Goal: Information Seeking & Learning: Learn about a topic

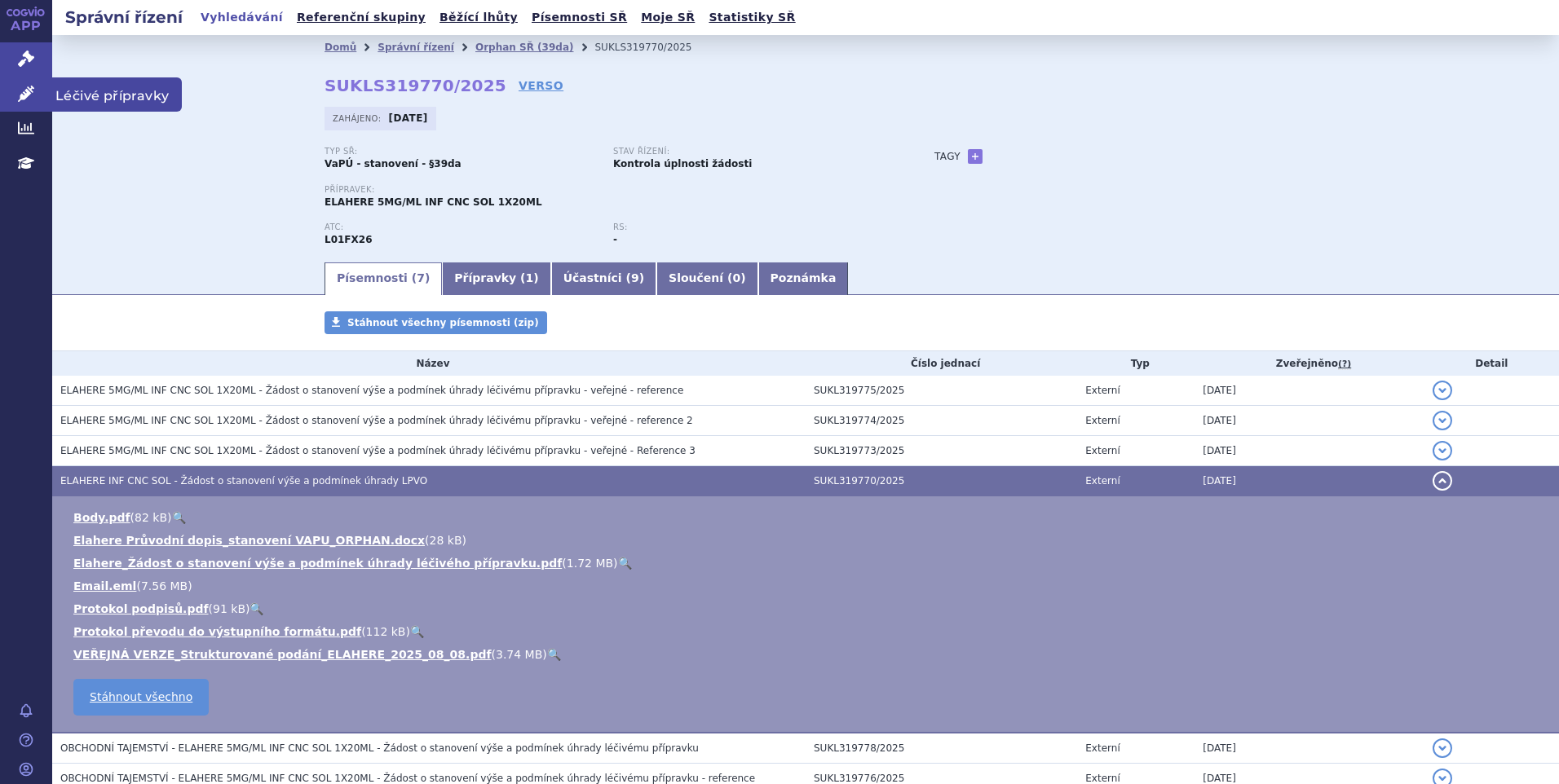
click at [28, 94] on icon at bounding box center [25, 93] width 16 height 16
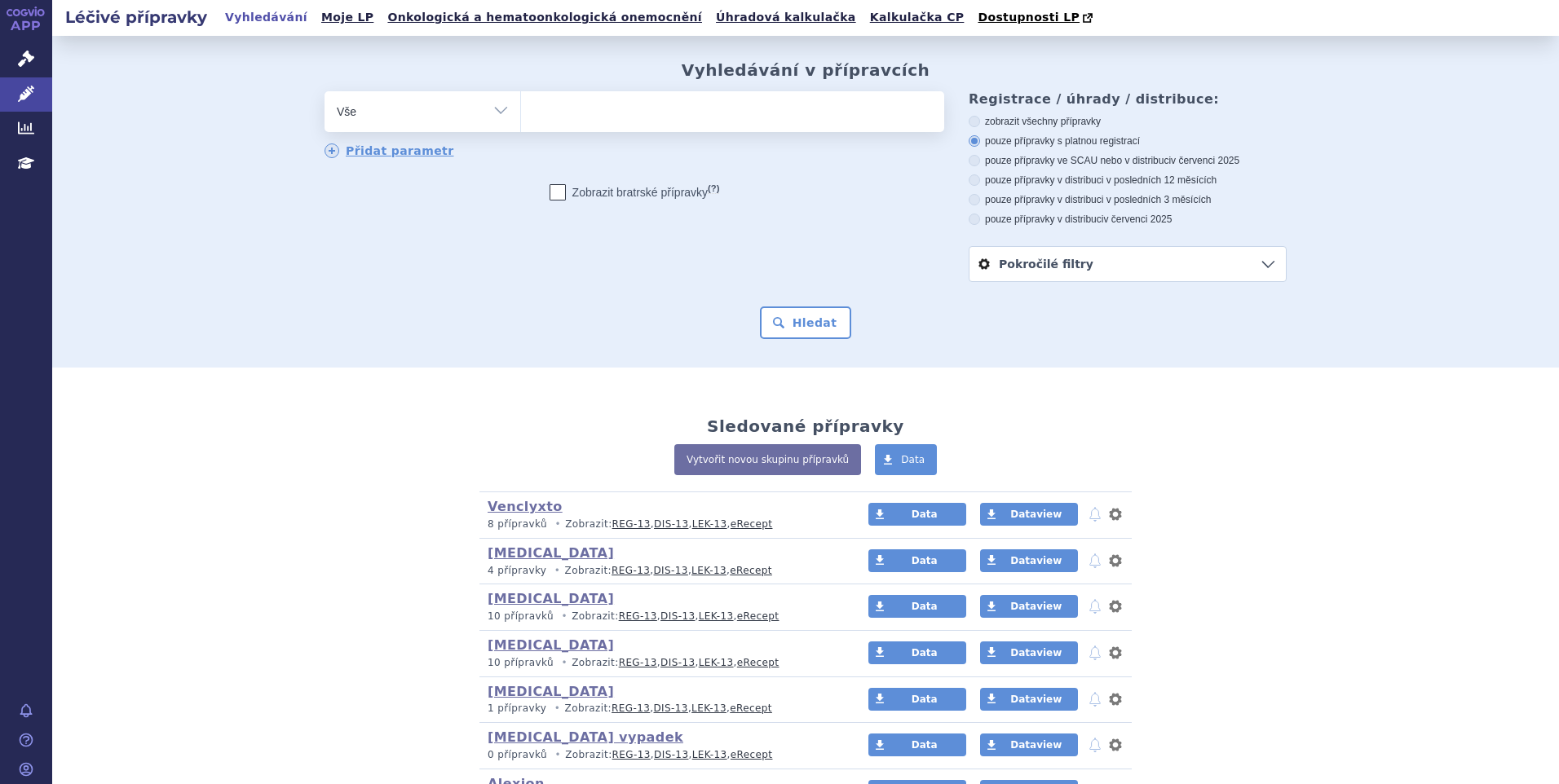
click at [1421, 282] on div "Vyhledávání v přípravcích odstranit Vše Přípravek/SUKL kód MAH VPOIS" at bounding box center [805, 201] width 1507 height 332
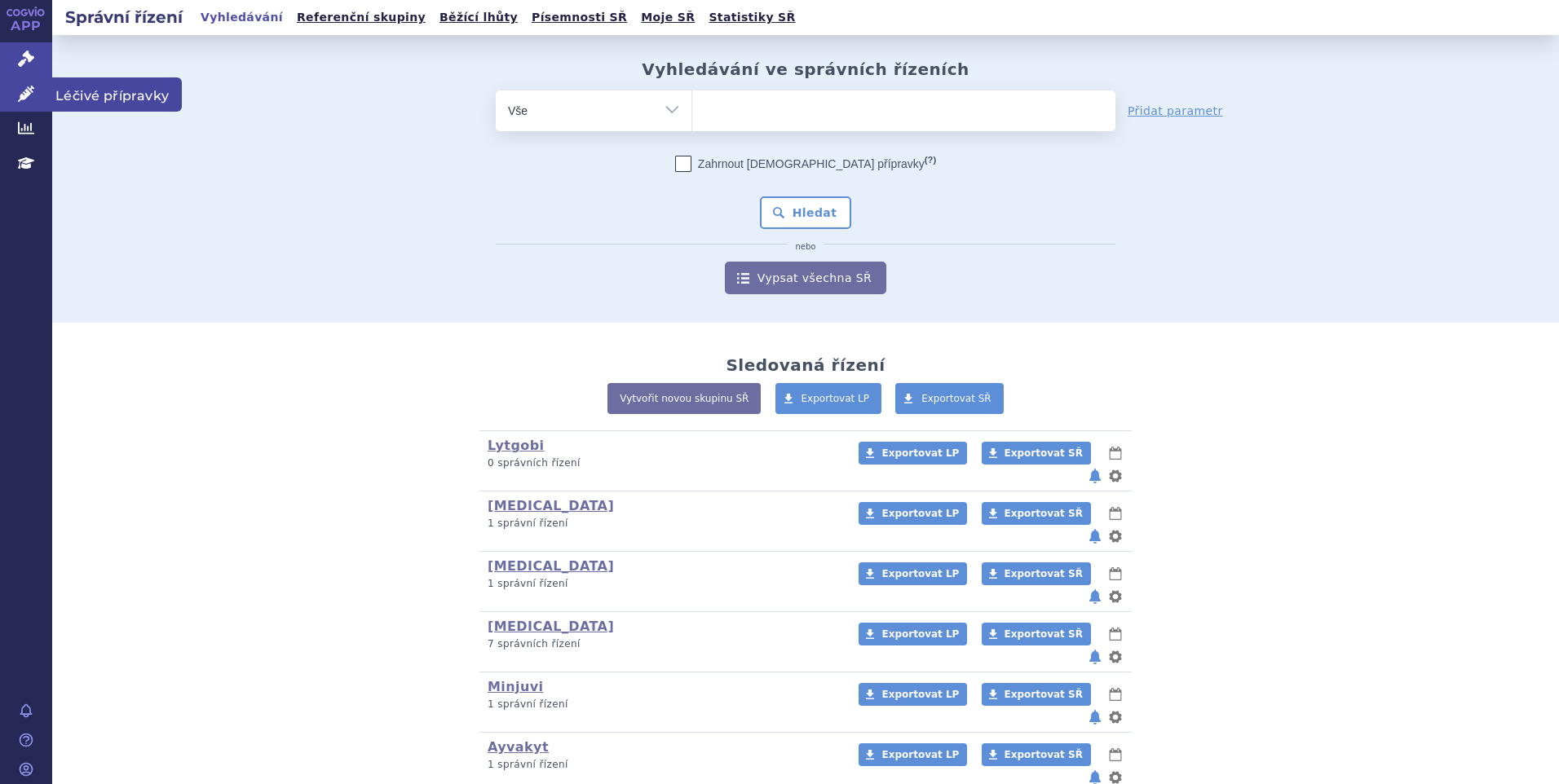
click at [33, 90] on icon at bounding box center [25, 93] width 16 height 16
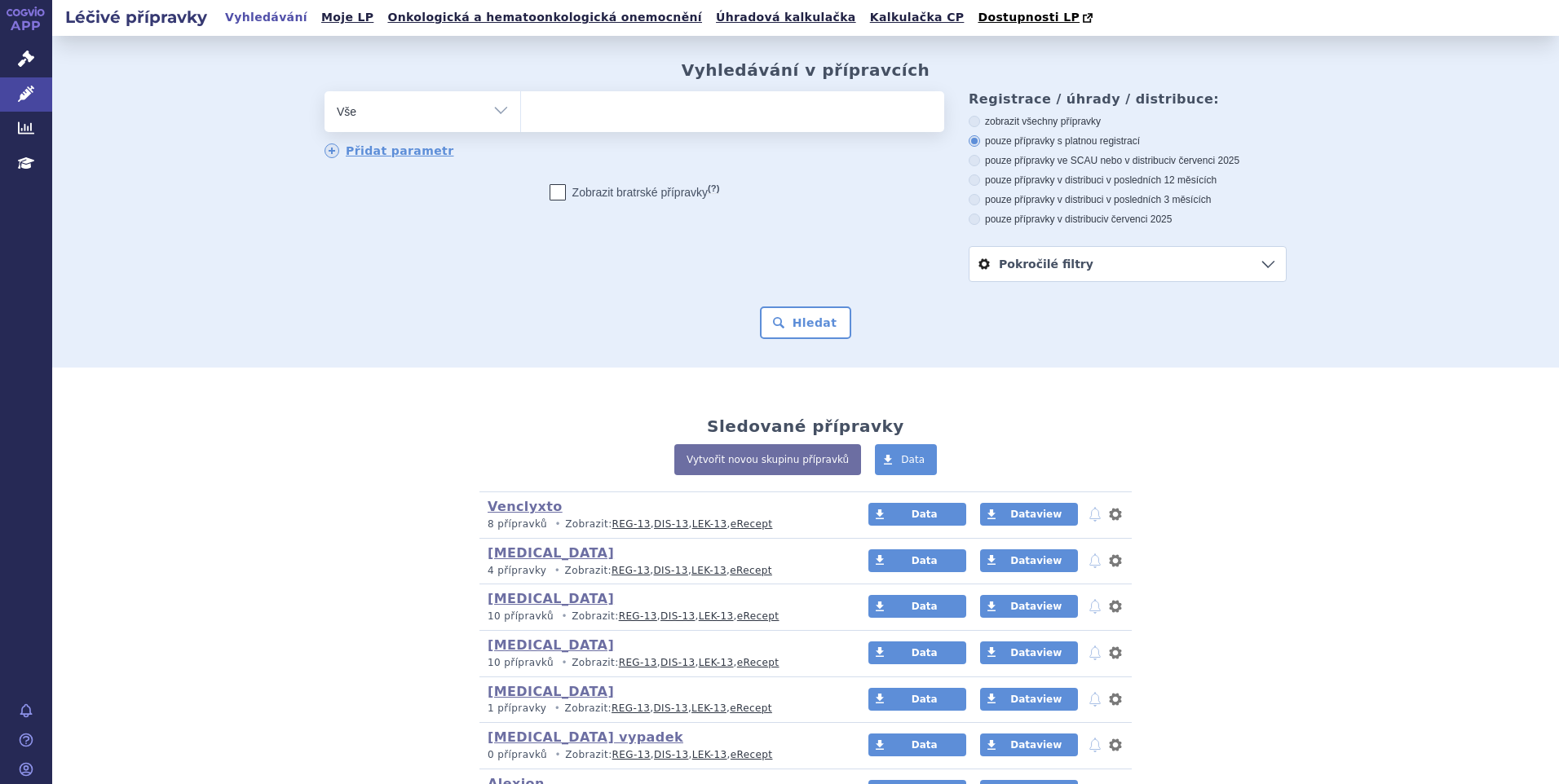
scroll to position [81, 0]
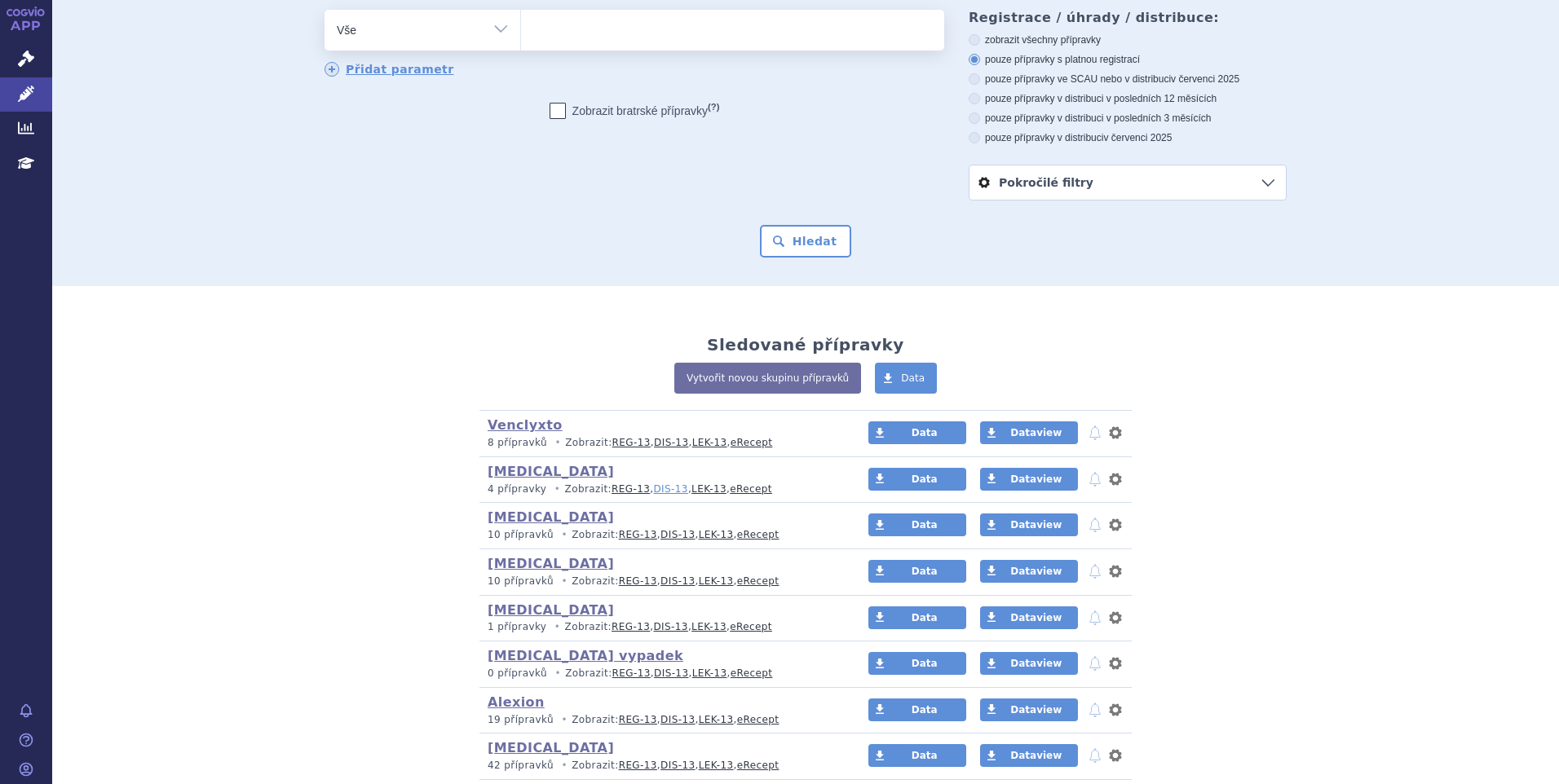
click at [653, 490] on link "DIS-13" at bounding box center [670, 489] width 34 height 11
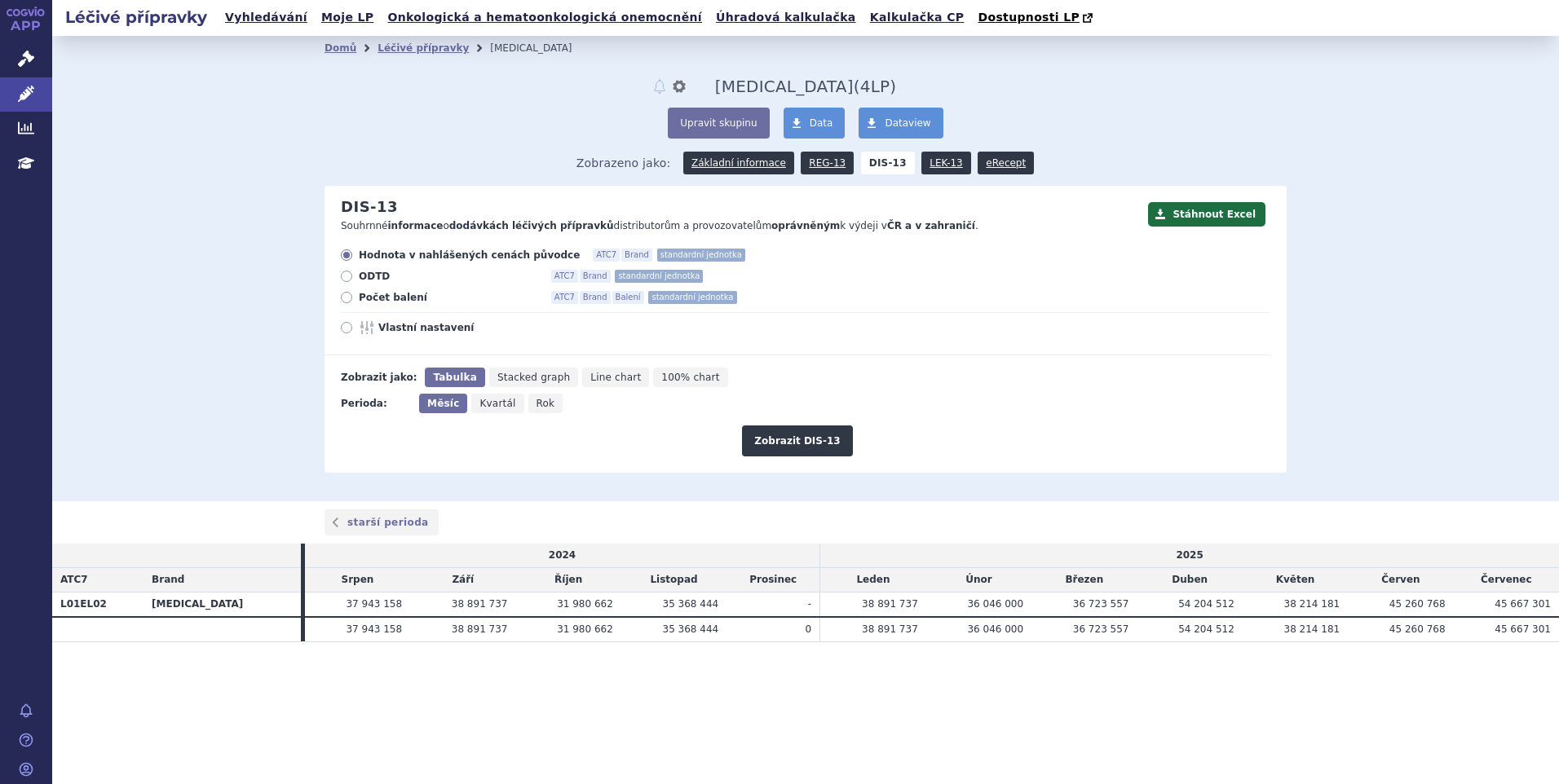
click at [360, 300] on span "Počet balení" at bounding box center [448, 297] width 179 height 13
click at [353, 300] on input "Počet balení ATC7 Brand Balení standardní jednotka" at bounding box center [348, 299] width 11 height 11
radio input "true"
click at [804, 441] on button "Zobrazit DIS-13" at bounding box center [797, 441] width 110 height 31
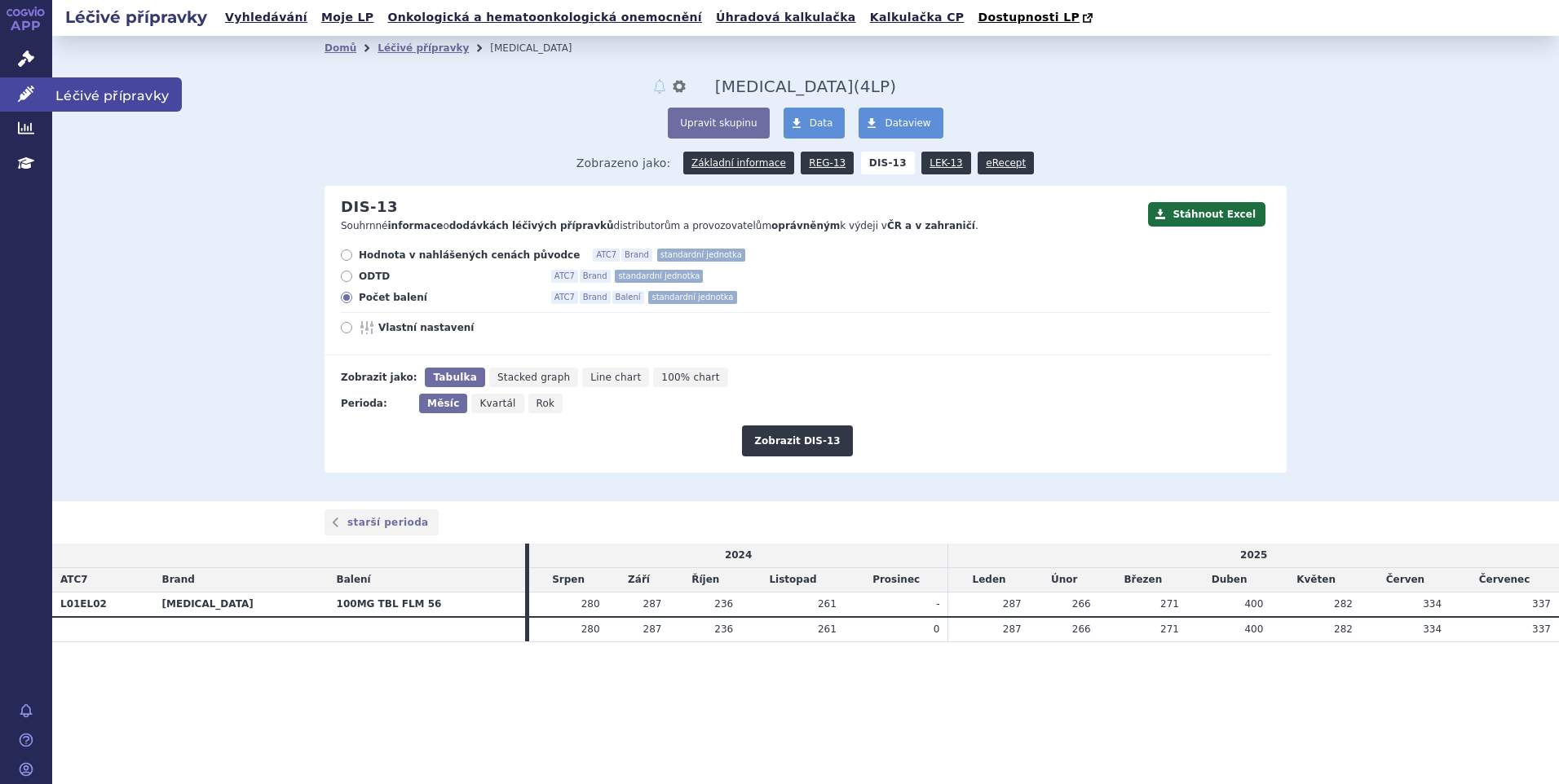
click at [21, 95] on icon at bounding box center [25, 93] width 16 height 16
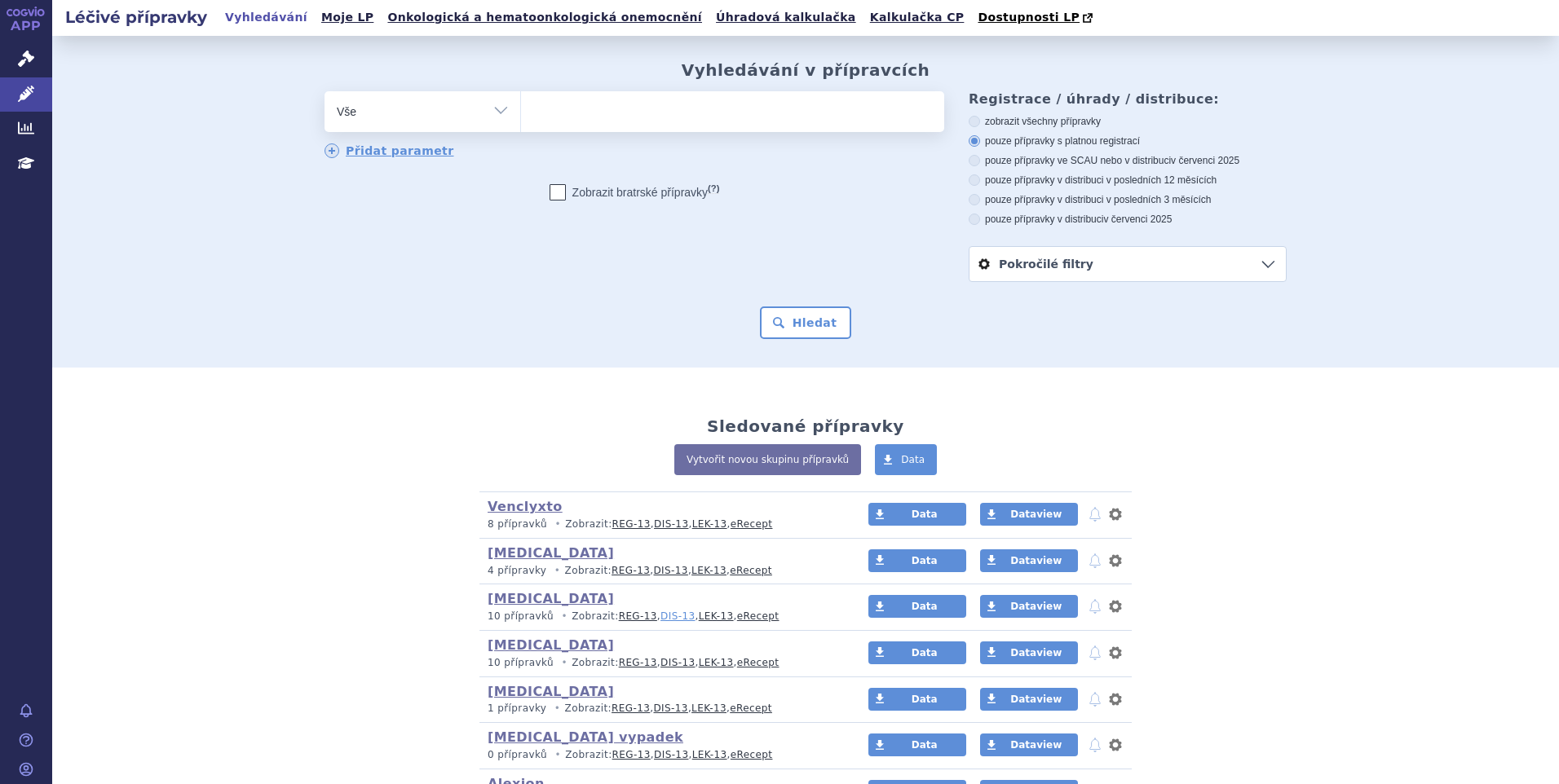
click at [661, 616] on link "DIS-13" at bounding box center [678, 616] width 34 height 11
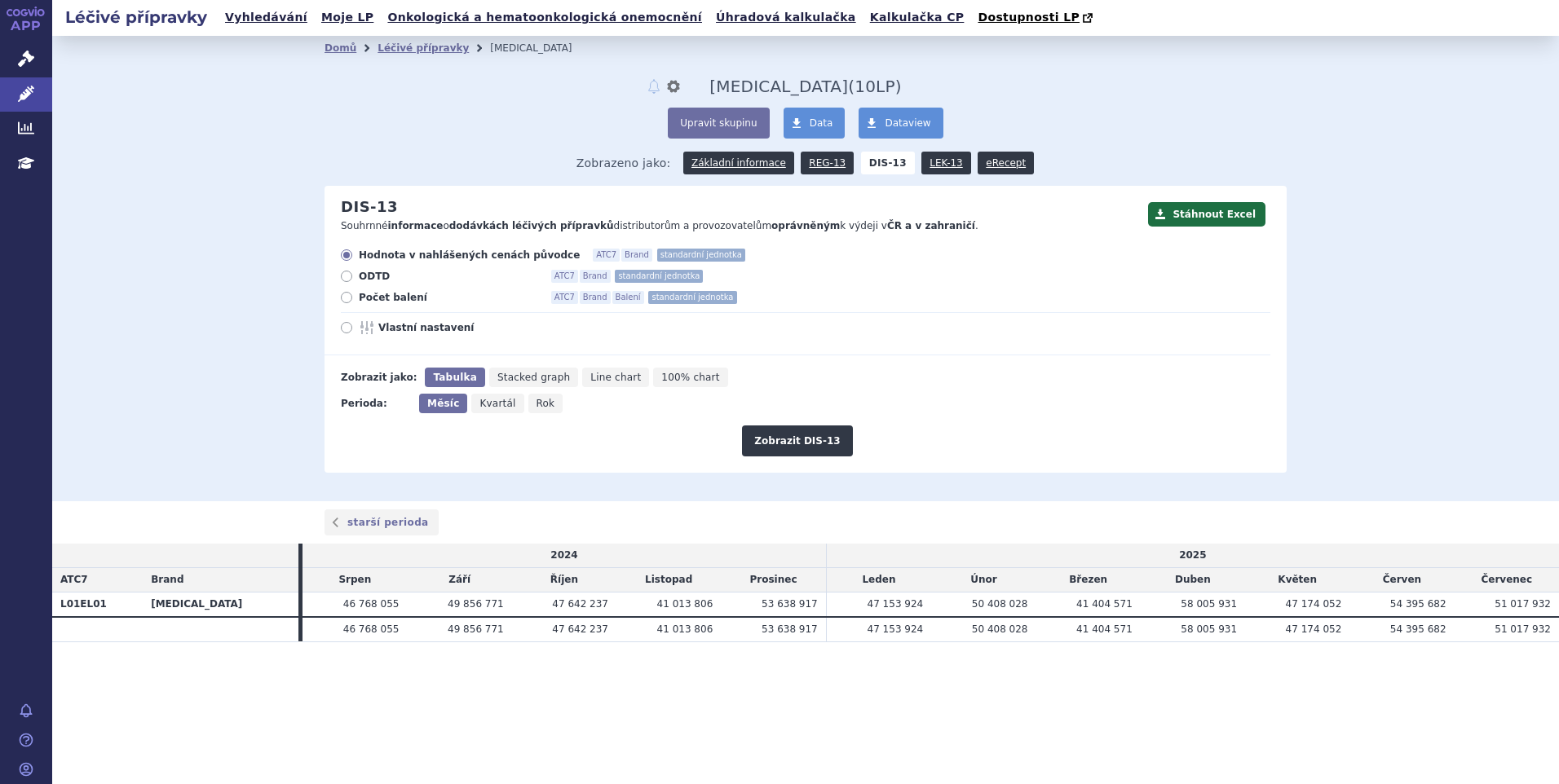
click at [390, 296] on span "Počet balení" at bounding box center [448, 297] width 179 height 13
click at [353, 296] on input "Počet balení ATC7 Brand Balení standardní jednotka" at bounding box center [348, 299] width 11 height 11
radio input "true"
click at [777, 438] on button "Zobrazit DIS-13" at bounding box center [797, 441] width 110 height 31
